Goal: Task Accomplishment & Management: Manage account settings

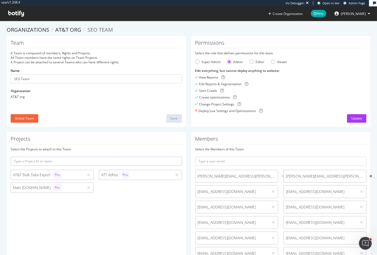
click at [370, 175] on icon at bounding box center [371, 176] width 3 height 4
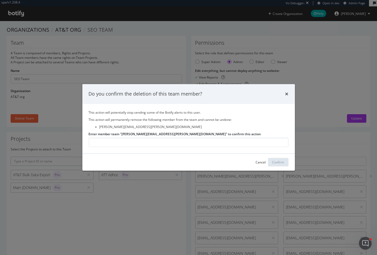
click at [176, 133] on label "Enter member team "[PERSON_NAME][EMAIL_ADDRESS][PERSON_NAME][DOMAIN_NAME]" to c…" at bounding box center [175, 134] width 173 height 5
click at [176, 138] on input "Enter member team "[PERSON_NAME][EMAIL_ADDRESS][PERSON_NAME][DOMAIN_NAME]" to c…" at bounding box center [189, 142] width 200 height 9
drag, startPoint x: 176, startPoint y: 133, endPoint x: 148, endPoint y: 133, distance: 27.9
click at [148, 133] on label "Enter member team "[PERSON_NAME][EMAIL_ADDRESS][PERSON_NAME][DOMAIN_NAME]" to c…" at bounding box center [175, 134] width 173 height 5
click at [148, 138] on input "Enter member team "[PERSON_NAME][EMAIL_ADDRESS][PERSON_NAME][DOMAIN_NAME]" to c…" at bounding box center [189, 142] width 200 height 9
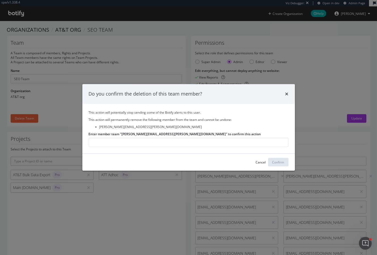
click at [125, 135] on label "Enter member team "[PERSON_NAME][EMAIL_ADDRESS][PERSON_NAME][DOMAIN_NAME]" to c…" at bounding box center [175, 134] width 173 height 5
click at [125, 138] on input "Enter member team "[PERSON_NAME][EMAIL_ADDRESS][PERSON_NAME][DOMAIN_NAME]" to c…" at bounding box center [189, 142] width 200 height 9
drag, startPoint x: 123, startPoint y: 135, endPoint x: 177, endPoint y: 135, distance: 53.4
click at [177, 135] on label "Enter member team "[PERSON_NAME][EMAIL_ADDRESS][PERSON_NAME][DOMAIN_NAME]" to c…" at bounding box center [175, 134] width 173 height 5
copy label "[PERSON_NAME][EMAIL_ADDRESS][PERSON_NAME][DOMAIN_NAME]"
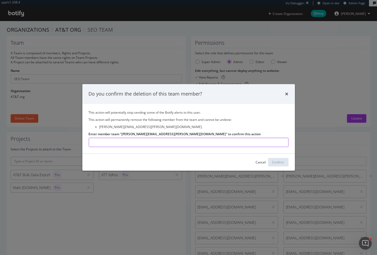
click at [177, 142] on input "Enter member team "[PERSON_NAME][EMAIL_ADDRESS][PERSON_NAME][DOMAIN_NAME]" to c…" at bounding box center [189, 142] width 200 height 9
paste input "[PERSON_NAME][EMAIL_ADDRESS][PERSON_NAME][DOMAIN_NAME]"
type input "[PERSON_NAME][EMAIL_ADDRESS][PERSON_NAME][DOMAIN_NAME]"
click at [276, 161] on div "Confirm" at bounding box center [279, 162] width 12 height 5
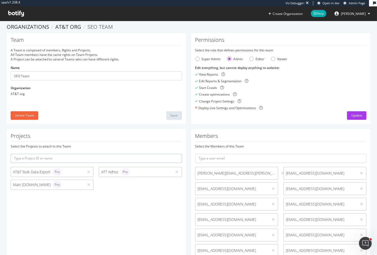
scroll to position [9, 0]
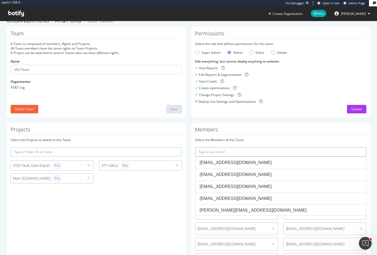
click at [231, 148] on input "text" at bounding box center [280, 151] width 171 height 9
paste input "[PERSON_NAME][EMAIL_ADDRESS][PERSON_NAME][DOMAIN_NAME]"
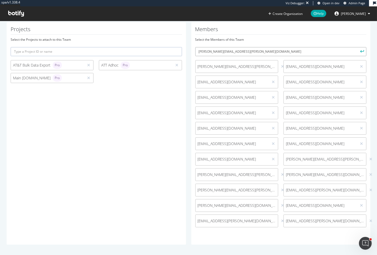
scroll to position [5, 0]
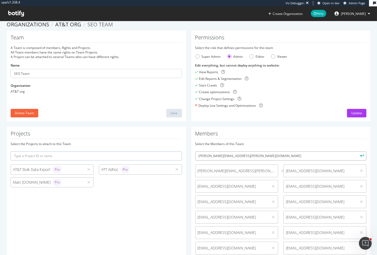
type input "[PERSON_NAME][EMAIL_ADDRESS][PERSON_NAME][DOMAIN_NAME]"
click at [358, 151] on button "submit" at bounding box center [362, 155] width 9 height 9
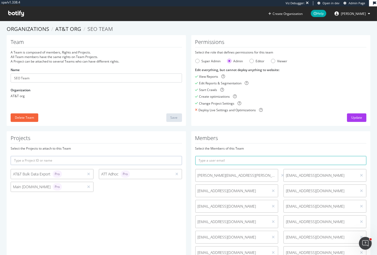
scroll to position [0, 0]
